Goal: Transaction & Acquisition: Download file/media

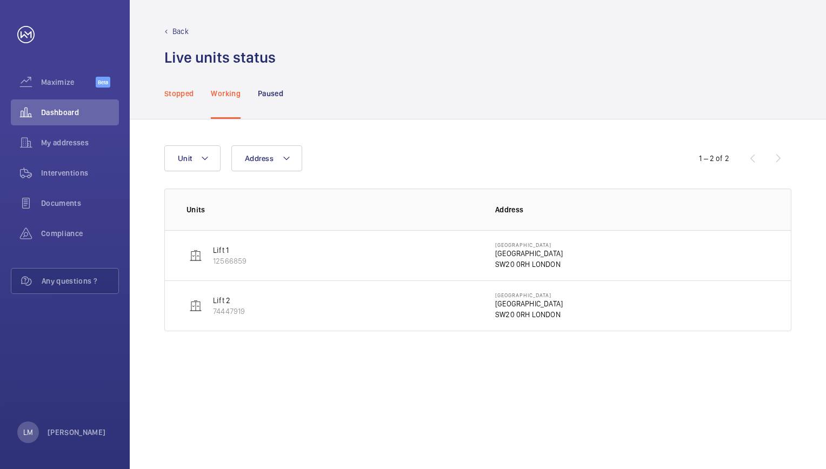
click at [183, 96] on p "Stopped" at bounding box center [178, 93] width 29 height 11
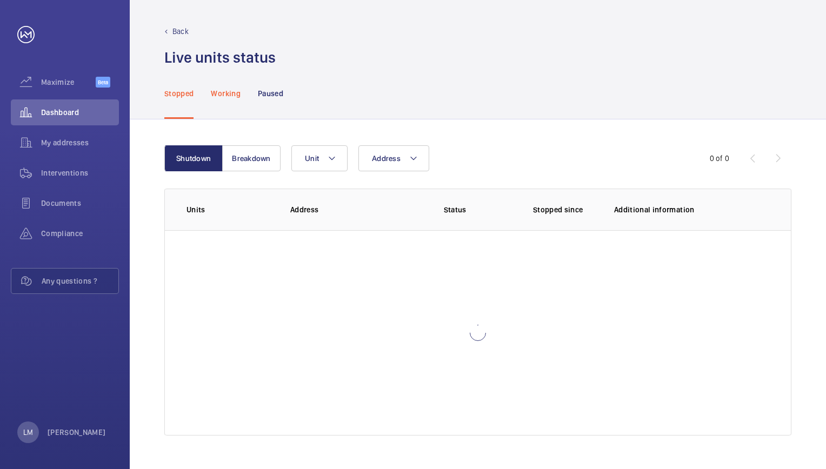
click at [230, 97] on p "Working" at bounding box center [225, 93] width 29 height 11
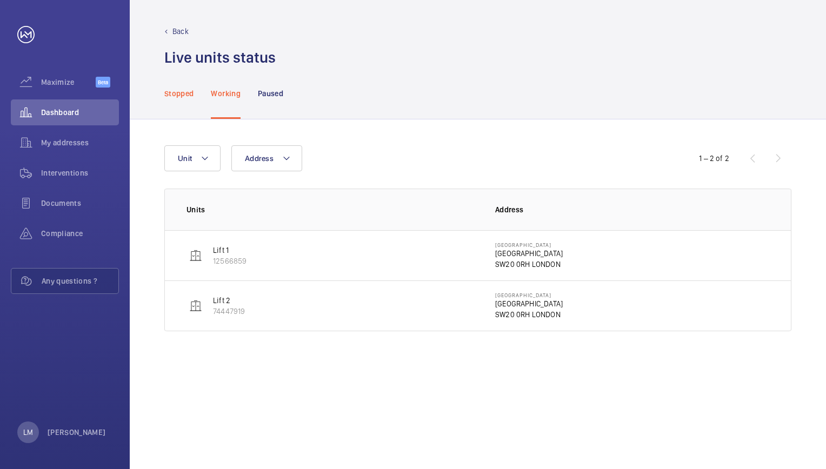
click at [186, 94] on p "Stopped" at bounding box center [178, 93] width 29 height 11
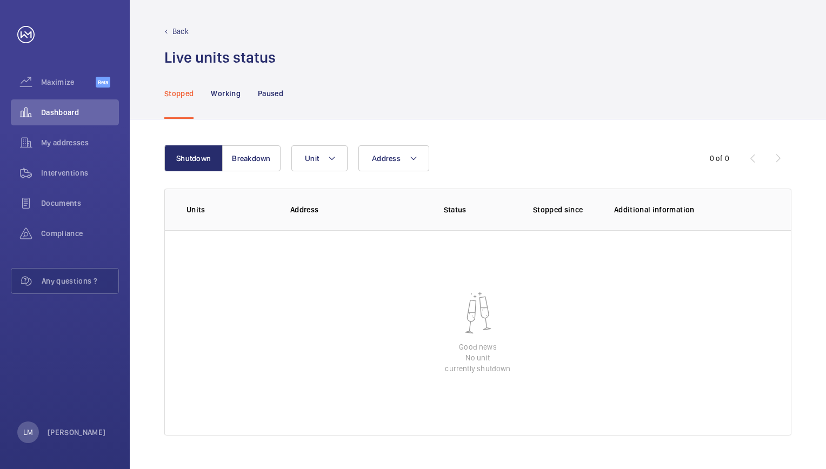
click at [243, 97] on nav "Stopped Working Paused" at bounding box center [223, 93] width 119 height 51
click at [56, 199] on span "Documents" at bounding box center [80, 203] width 78 height 11
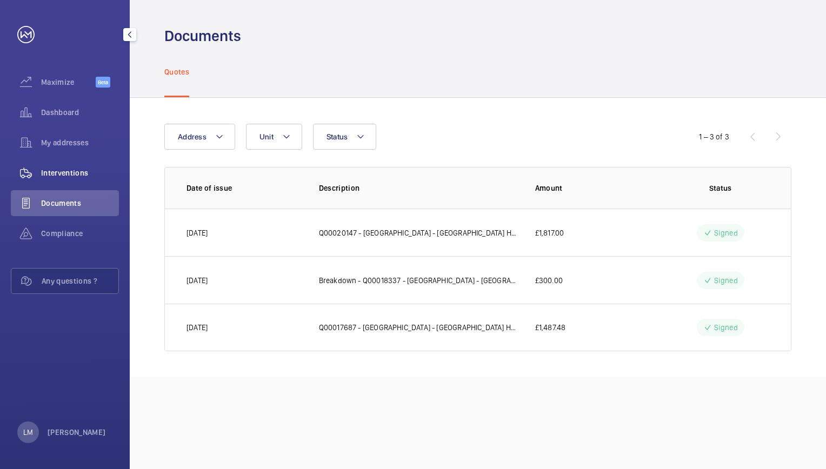
click at [80, 168] on span "Interventions" at bounding box center [80, 173] width 78 height 11
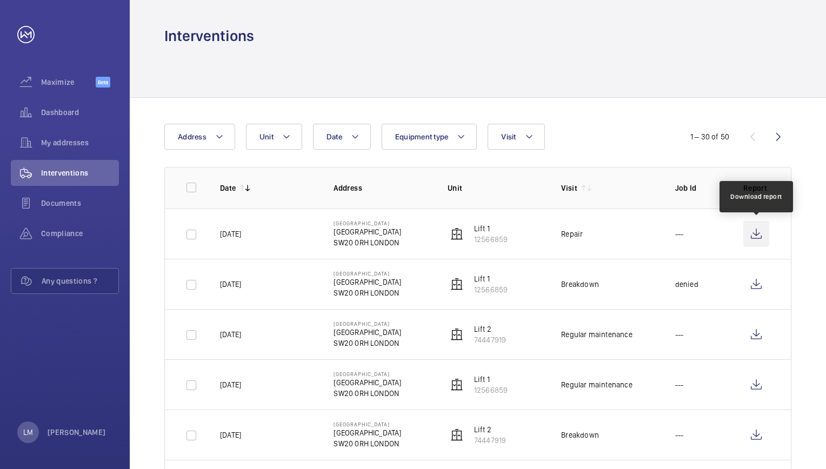
click at [752, 232] on wm-front-icon-button at bounding box center [756, 234] width 26 height 26
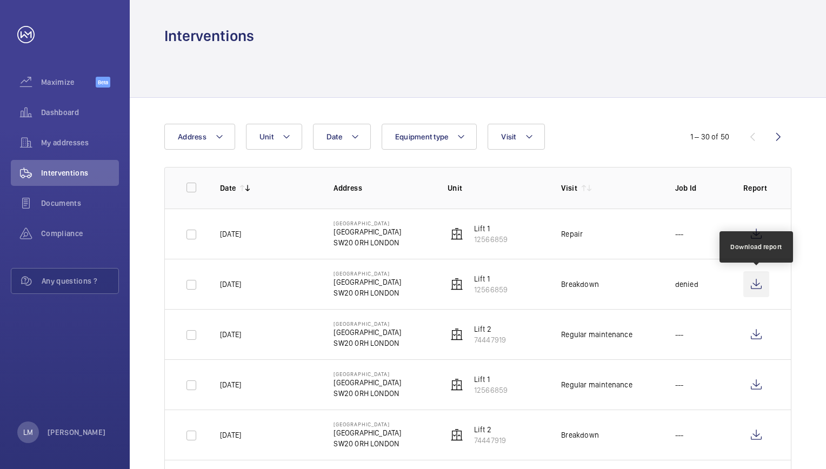
click at [756, 282] on wm-front-icon-button at bounding box center [756, 284] width 26 height 26
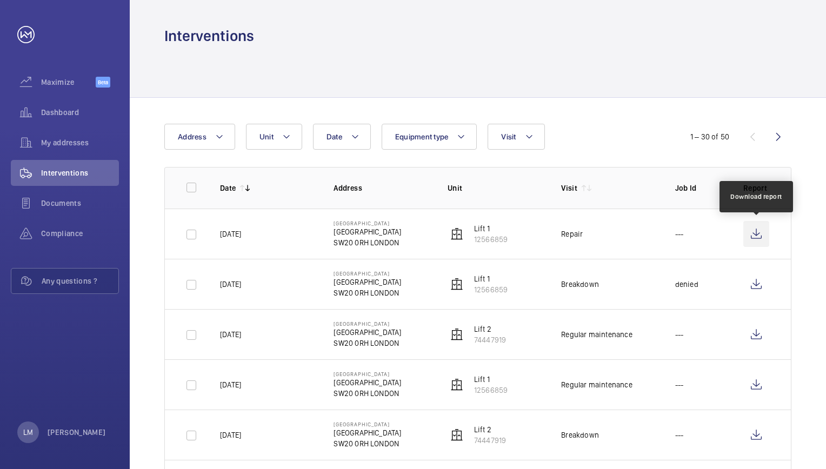
click at [765, 233] on wm-front-icon-button at bounding box center [756, 234] width 26 height 26
